Goal: Transaction & Acquisition: Purchase product/service

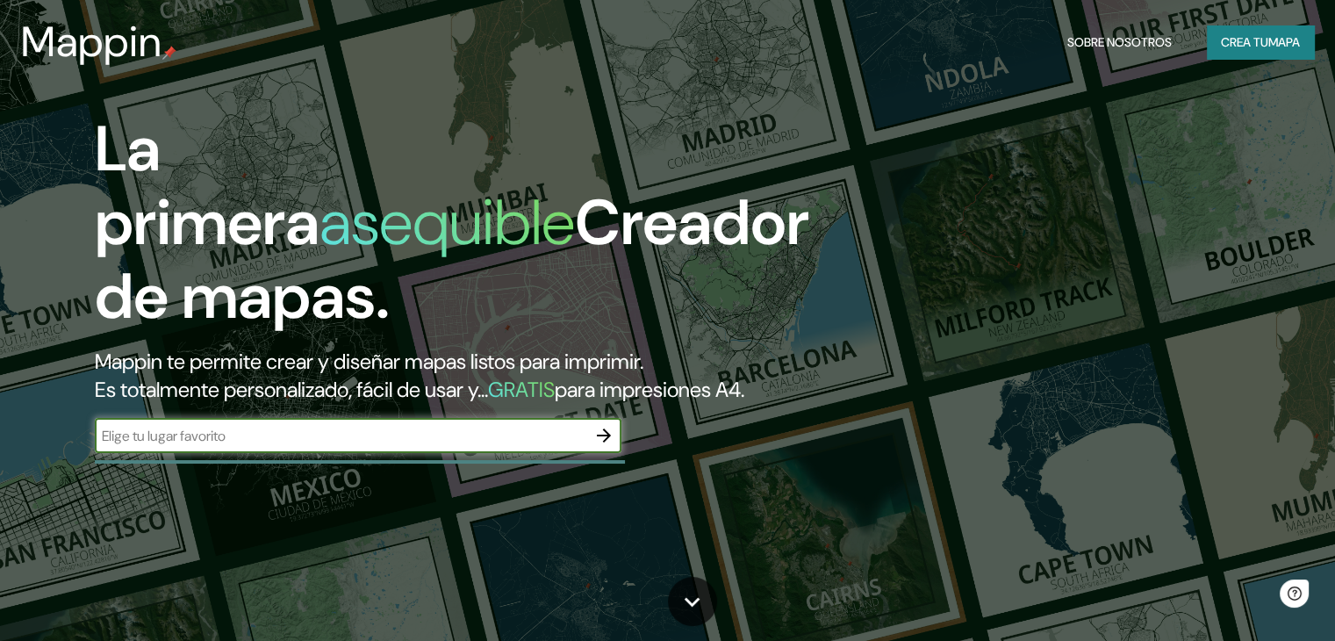
click at [1268, 42] on font "mapa" at bounding box center [1284, 42] width 32 height 16
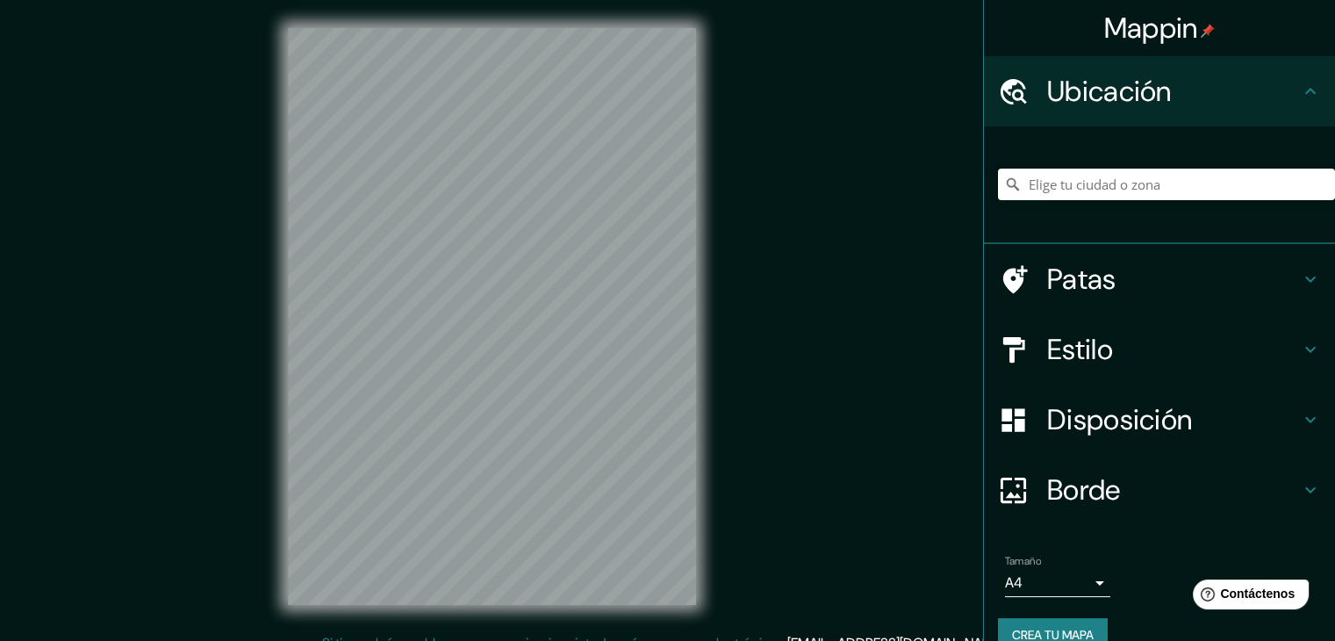
click at [1086, 191] on input "Elige tu ciudad o zona" at bounding box center [1166, 184] width 337 height 32
drag, startPoint x: 1227, startPoint y: 183, endPoint x: 996, endPoint y: 197, distance: 231.2
click at [998, 197] on input "[GEOGRAPHIC_DATA], [GEOGRAPHIC_DATA]" at bounding box center [1166, 184] width 337 height 32
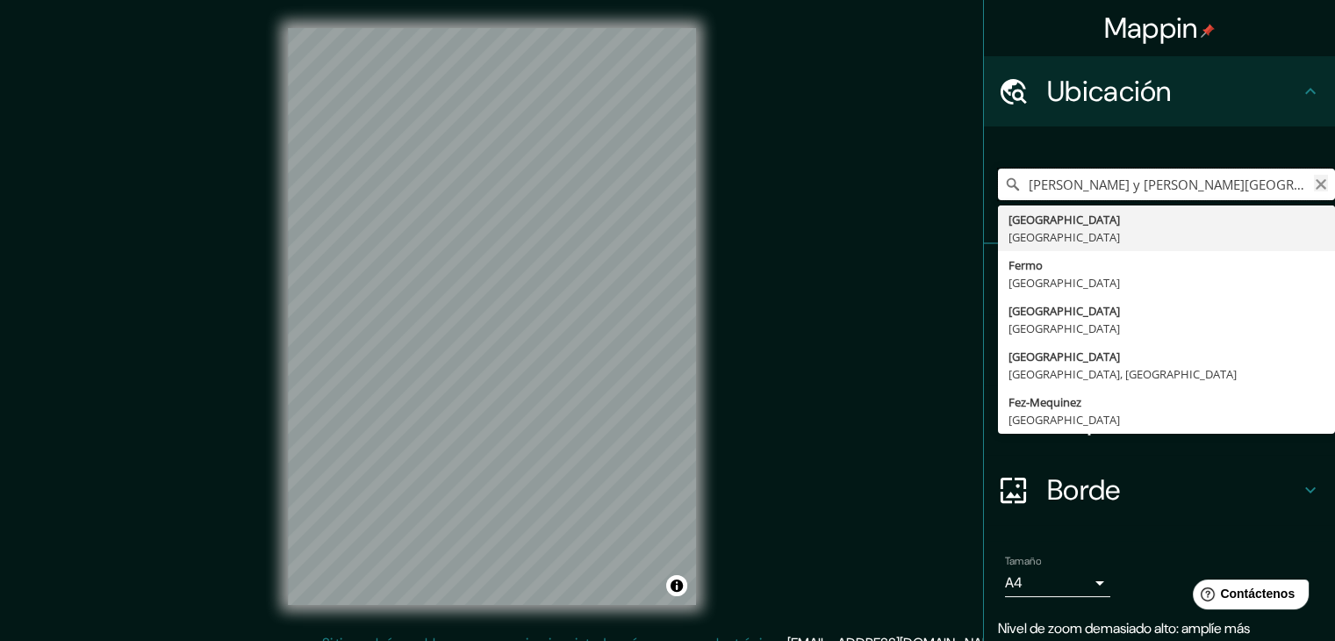
type input "[PERSON_NAME] y [PERSON_NAME][GEOGRAPHIC_DATA], [GEOGRAPHIC_DATA]"
click at [1314, 185] on icon "Claro" at bounding box center [1321, 184] width 14 height 14
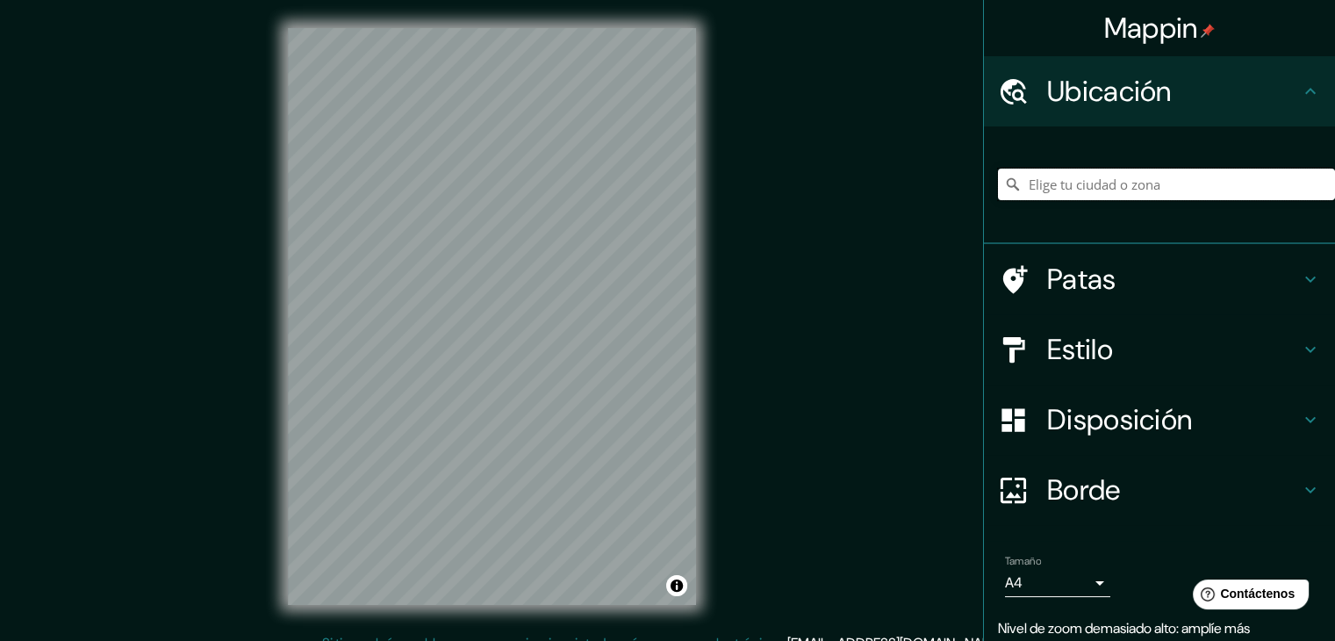
click at [1128, 180] on input "Elige tu ciudad o zona" at bounding box center [1166, 184] width 337 height 32
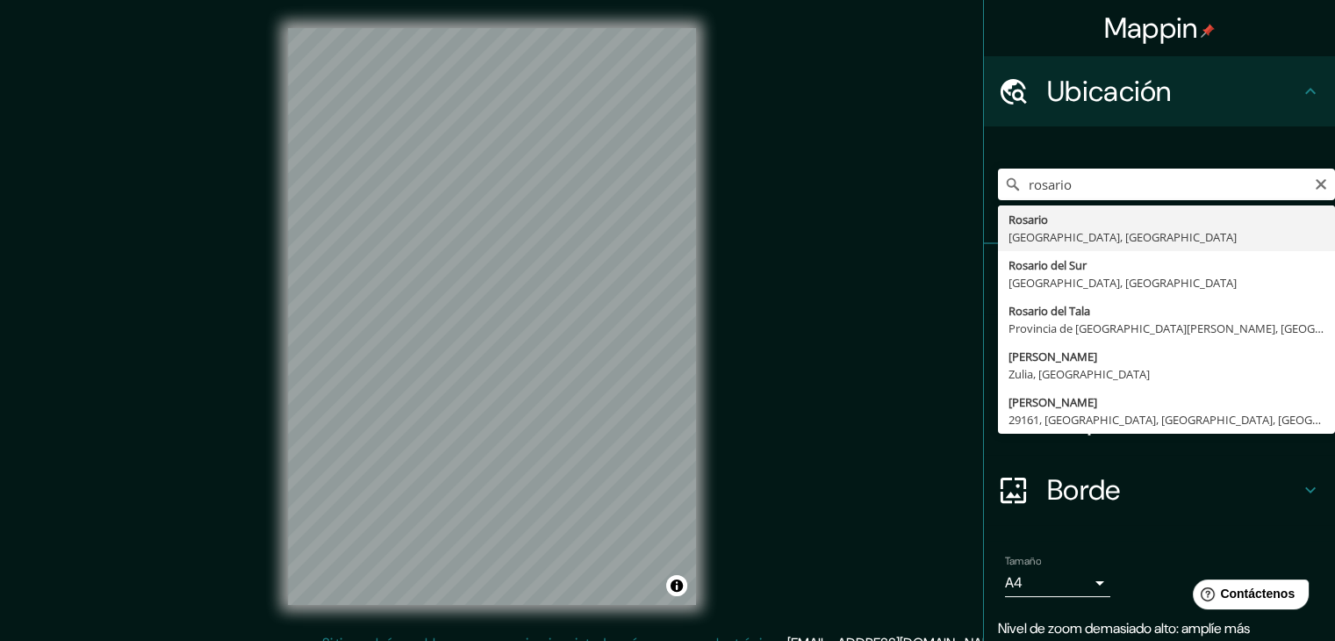
type input "[GEOGRAPHIC_DATA], [GEOGRAPHIC_DATA], [GEOGRAPHIC_DATA]"
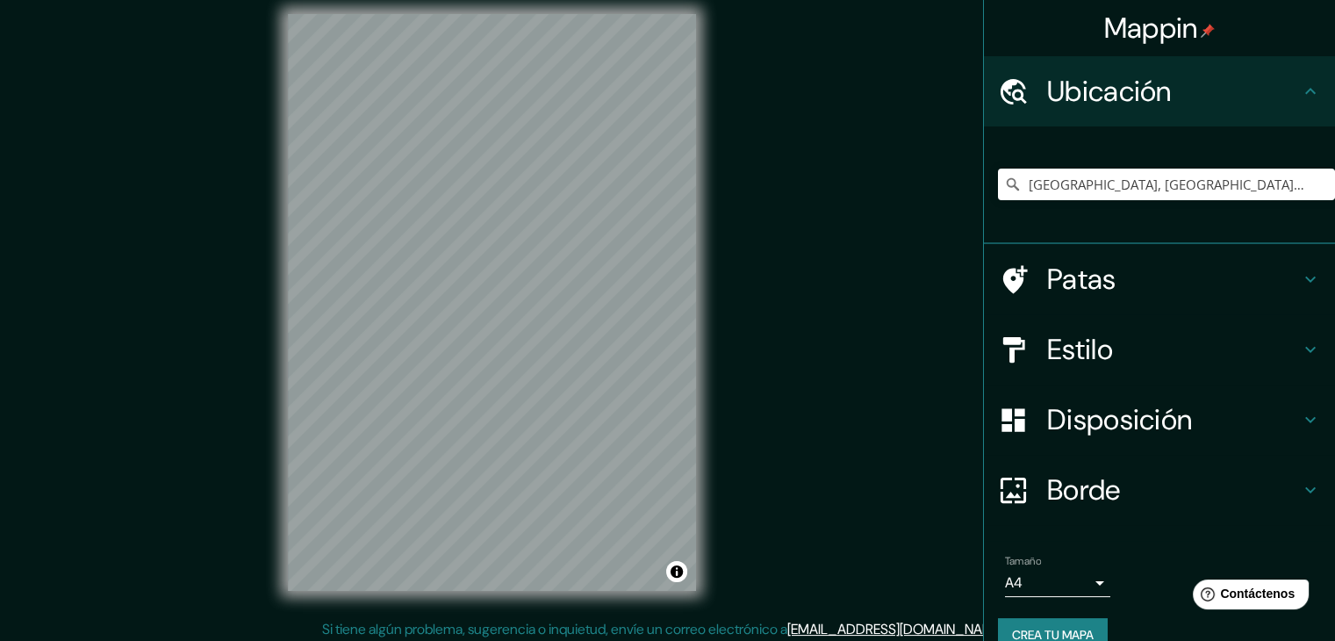
scroll to position [20, 0]
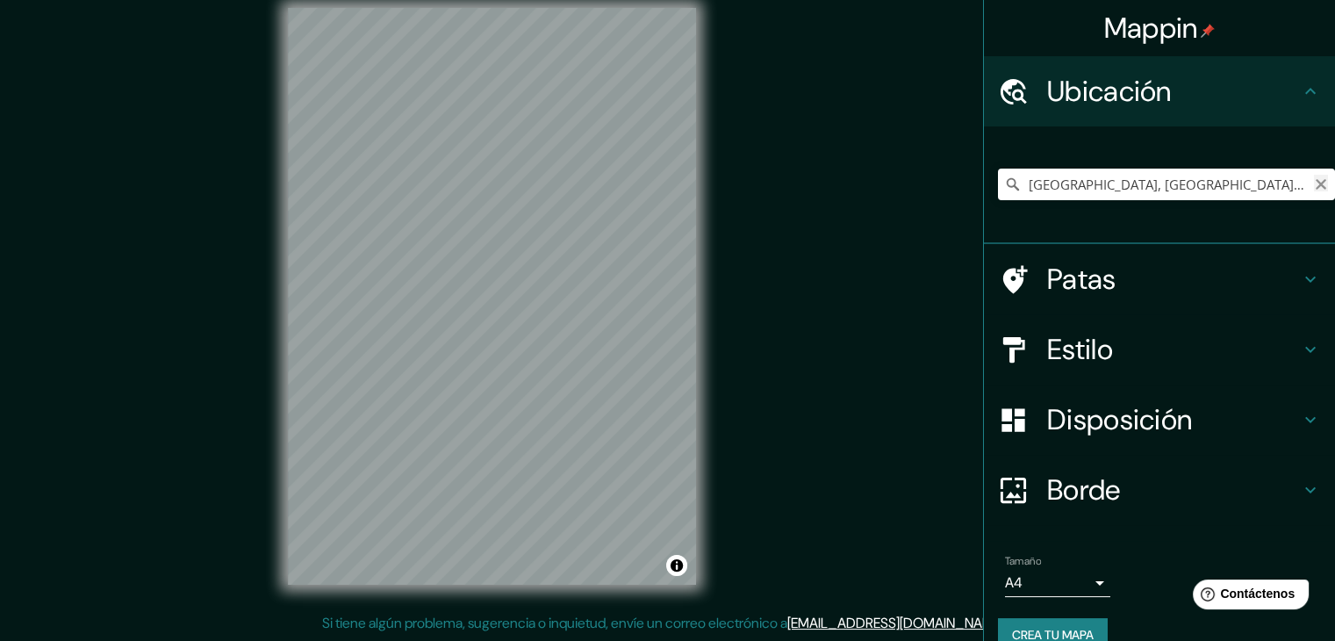
click at [1314, 180] on icon "Claro" at bounding box center [1321, 184] width 14 height 14
type input "c"
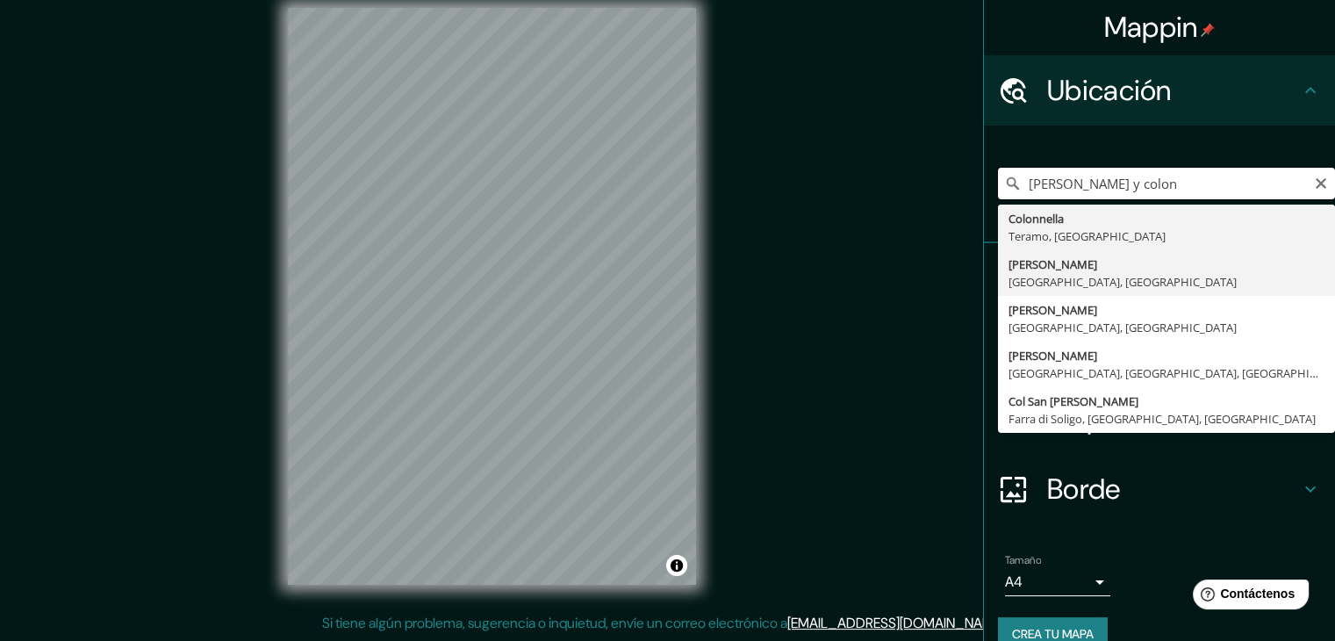
scroll to position [0, 0]
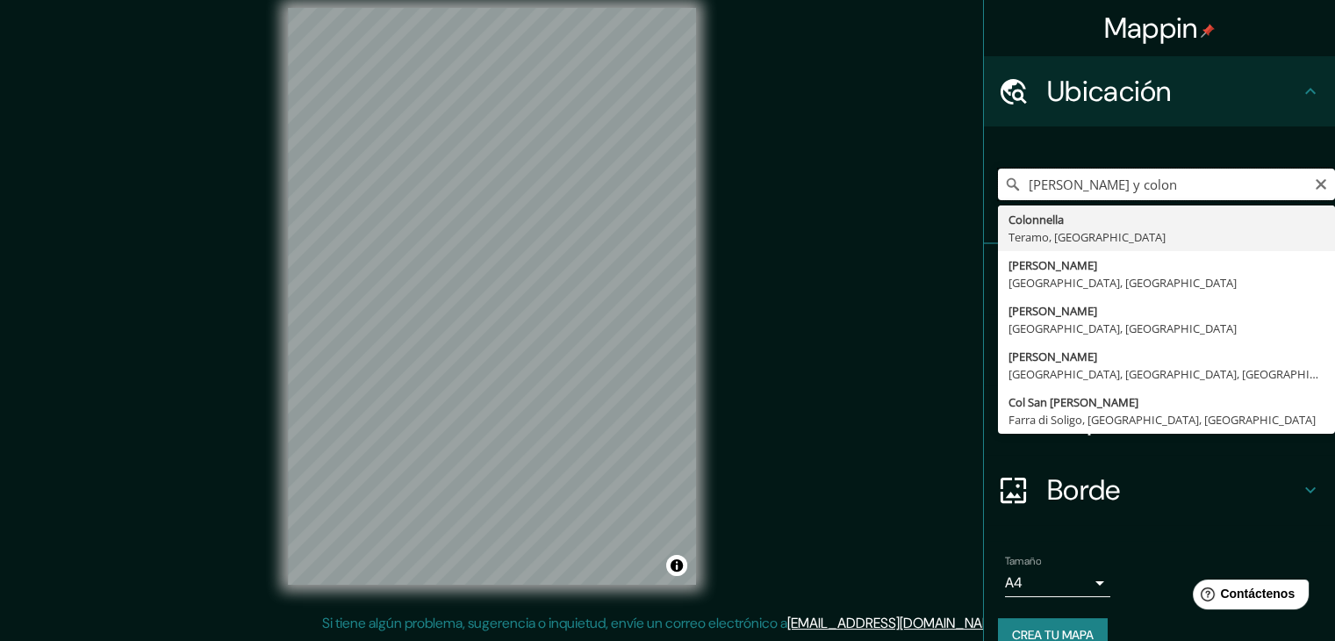
drag, startPoint x: 1116, startPoint y: 187, endPoint x: 1080, endPoint y: 190, distance: 36.2
click at [1080, 190] on input "[PERSON_NAME] y colon" at bounding box center [1166, 184] width 337 height 32
click at [1128, 194] on input "[PERSON_NAME] y colon" at bounding box center [1166, 184] width 337 height 32
click at [1127, 187] on input "[PERSON_NAME] y colon" at bounding box center [1166, 184] width 337 height 32
type input "[PERSON_NAME] y colon"
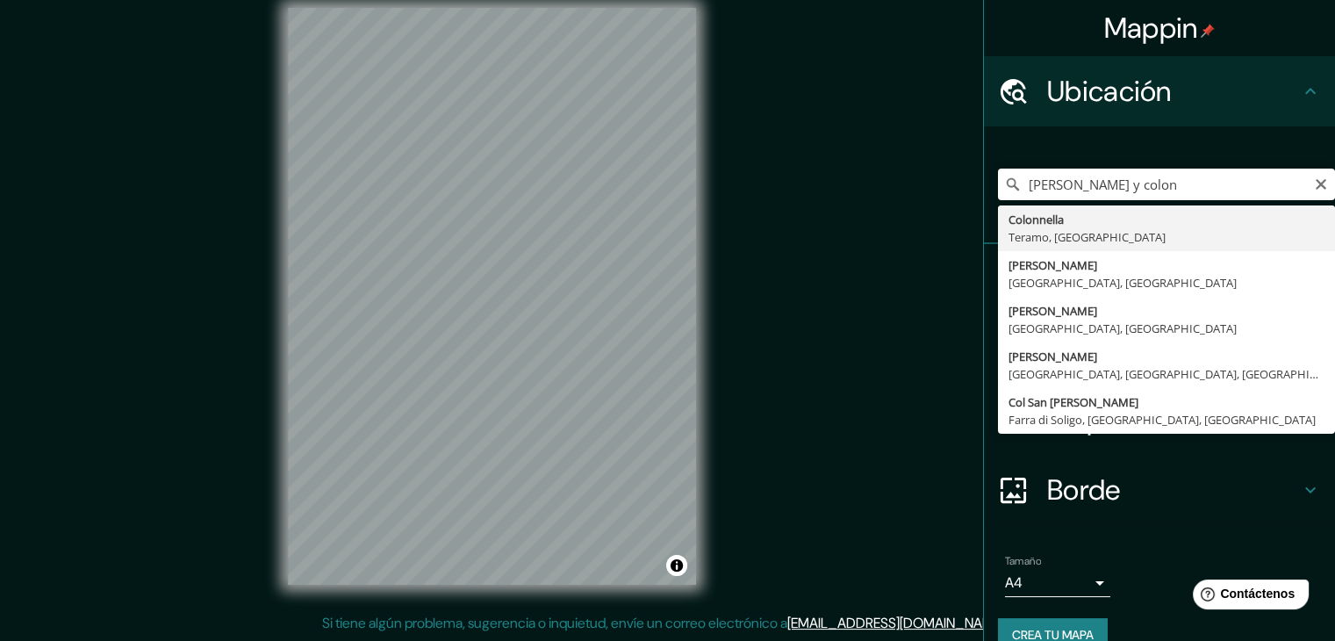
click at [789, 276] on div "Mappin Ubicación [PERSON_NAME] y [PERSON_NAME][GEOGRAPHIC_DATA], [GEOGRAPHIC_DA…" at bounding box center [667, 310] width 1335 height 661
